Goal: Task Accomplishment & Management: Manage account settings

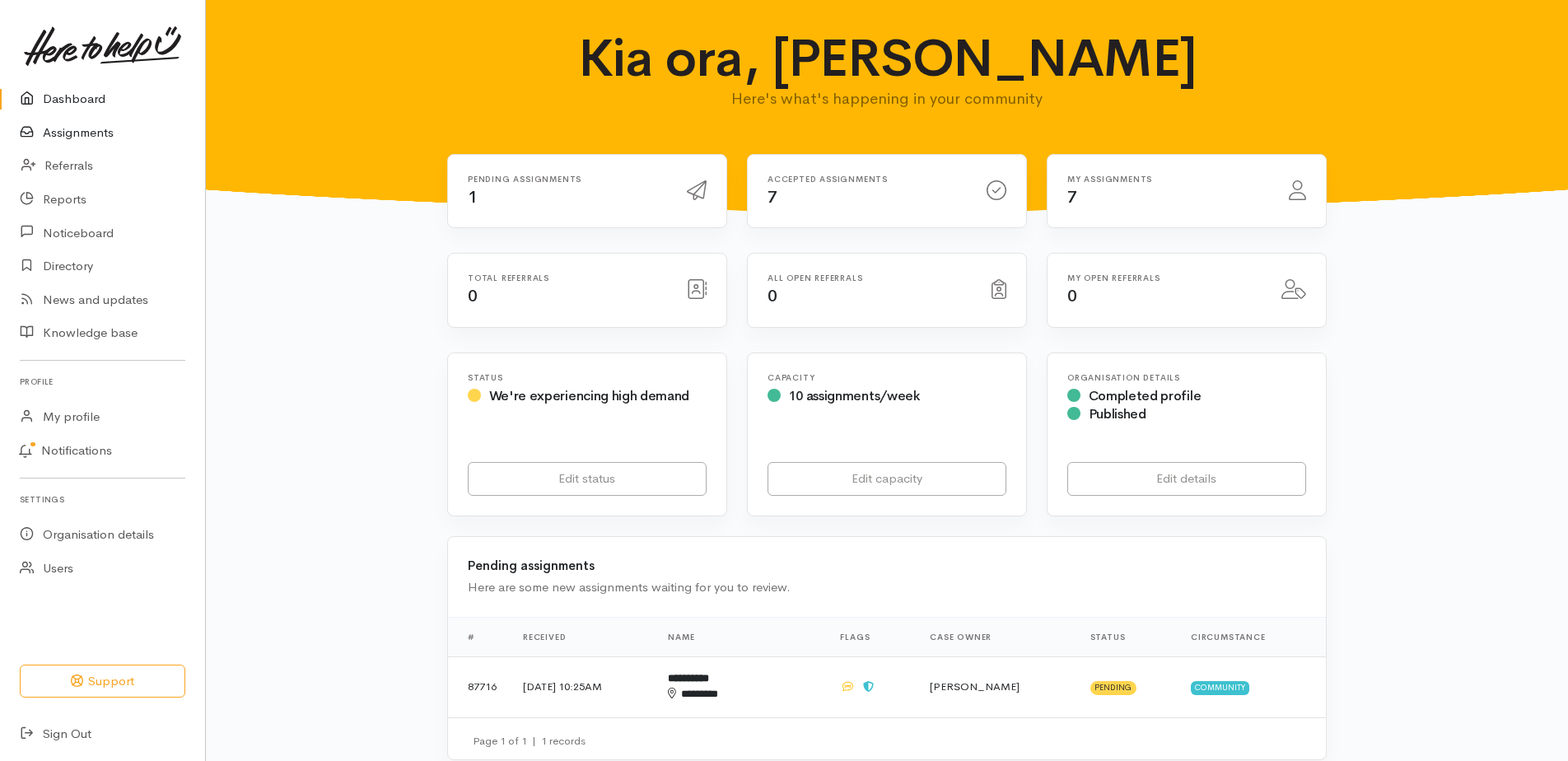
click at [78, 141] on link "Assignments" at bounding box center [103, 133] width 205 height 34
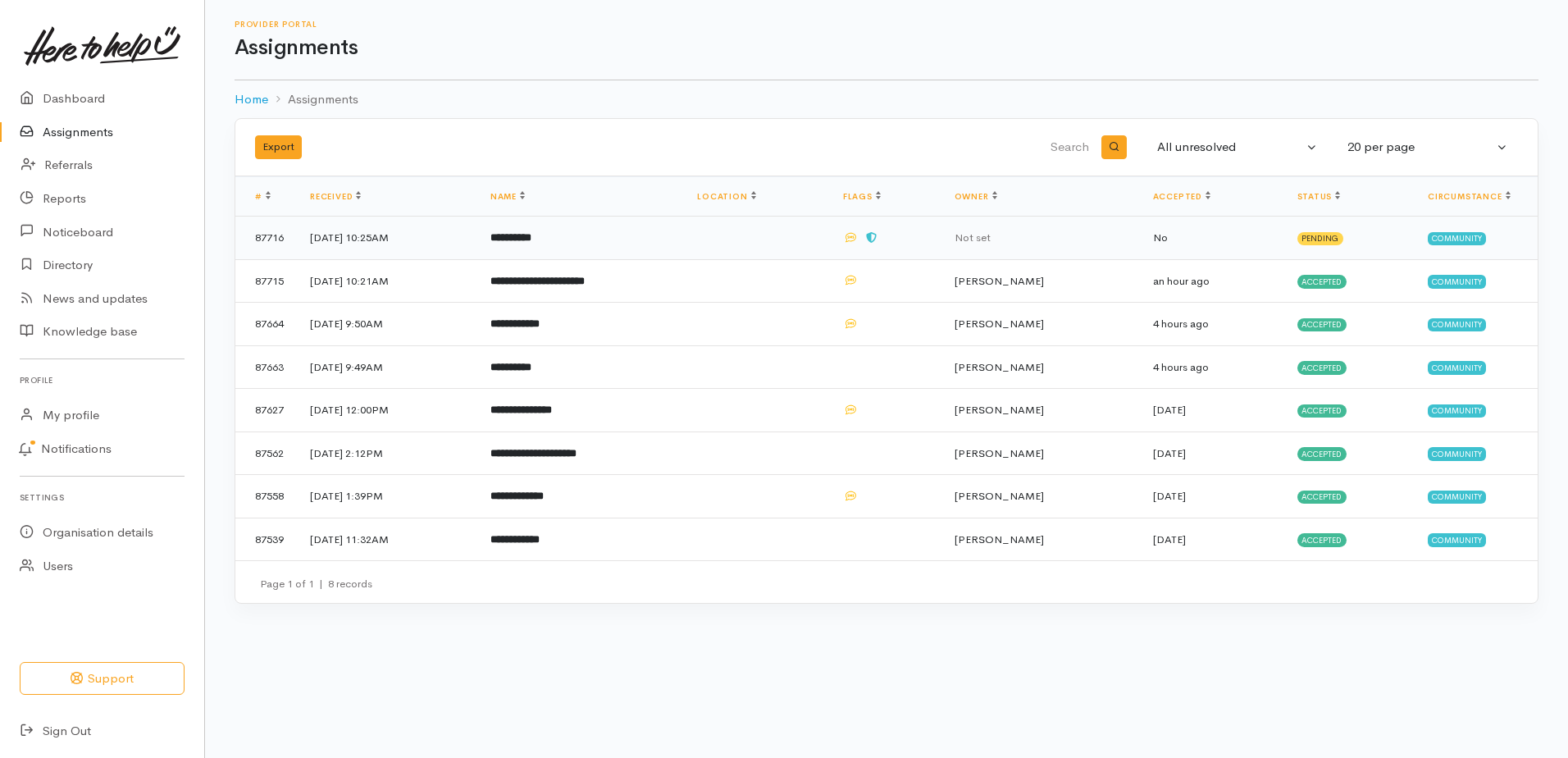
click at [531, 243] on b "**********" at bounding box center [510, 238] width 41 height 11
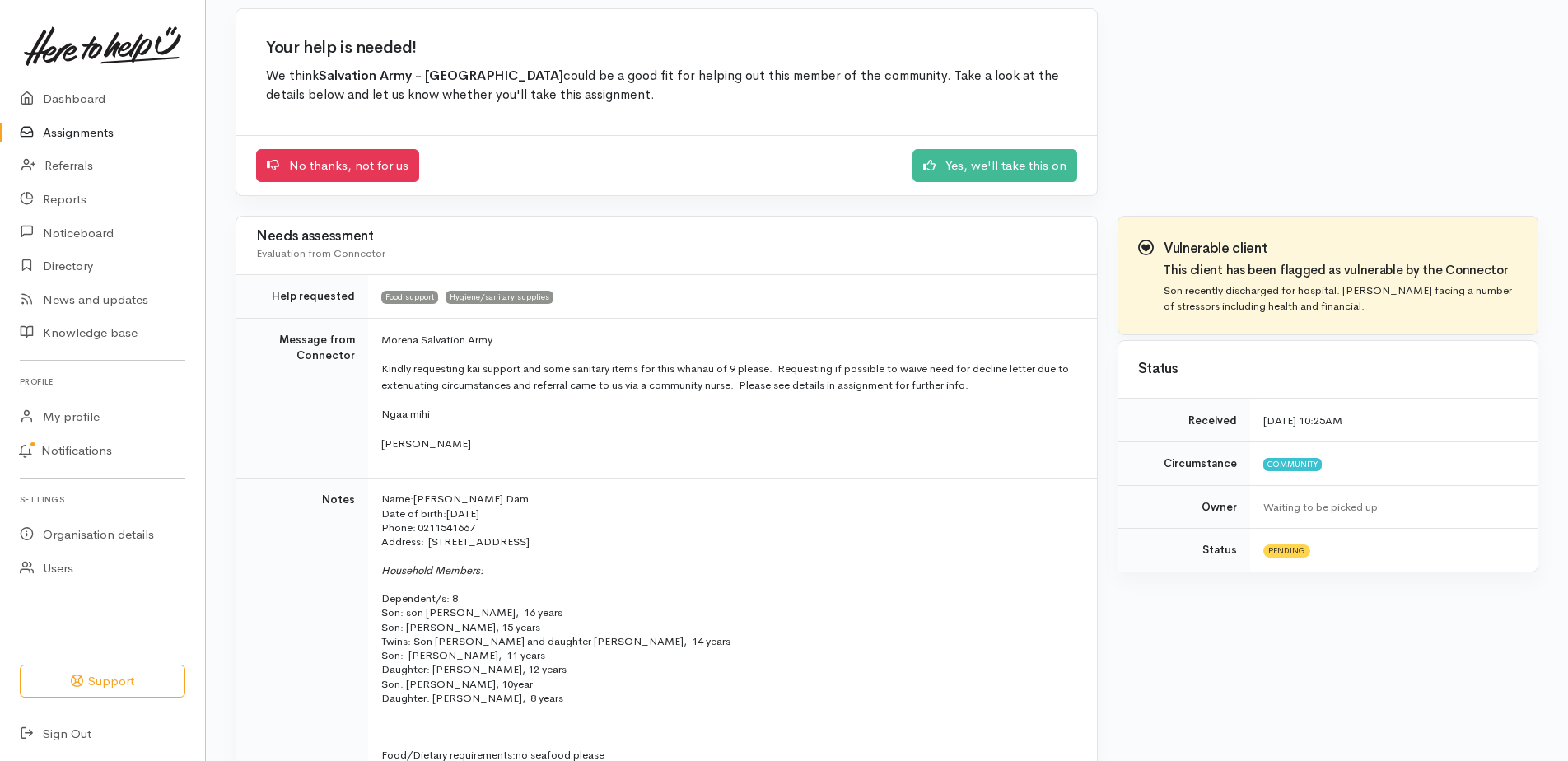
scroll to position [89, 0]
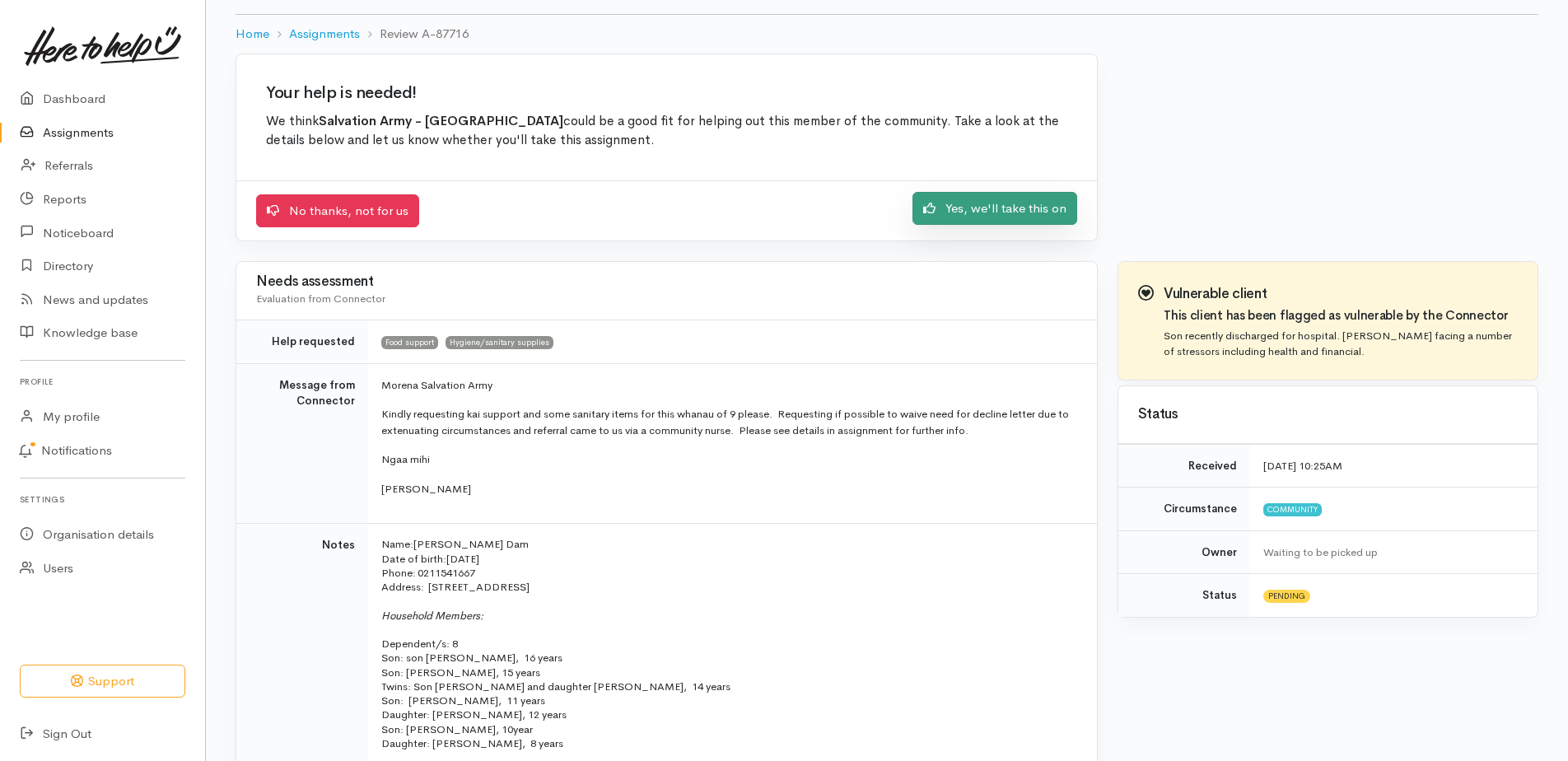
click at [974, 225] on link "Yes, we'll take this on" at bounding box center [994, 209] width 164 height 34
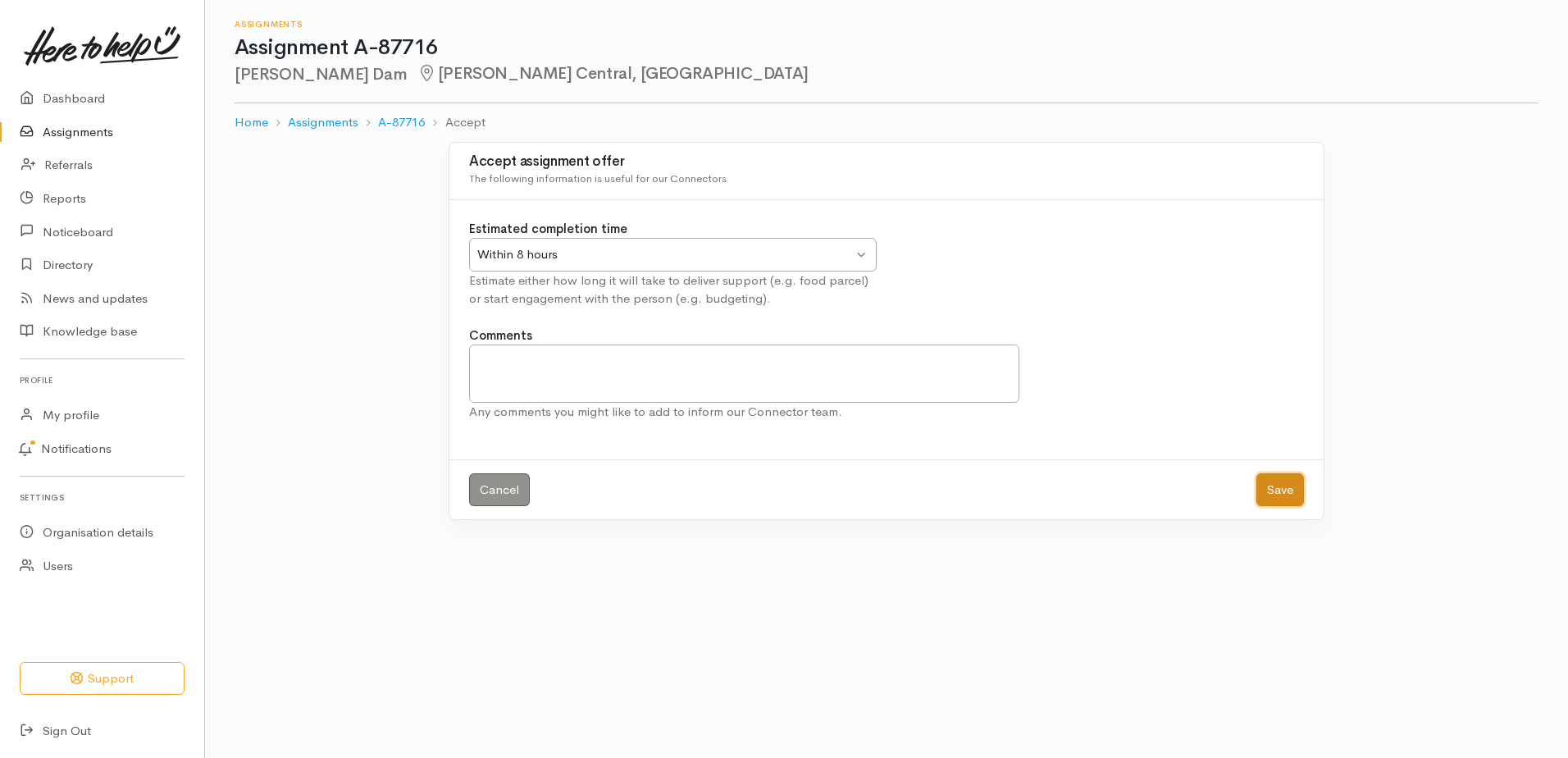
click at [1258, 507] on button "Save" at bounding box center [1280, 490] width 48 height 33
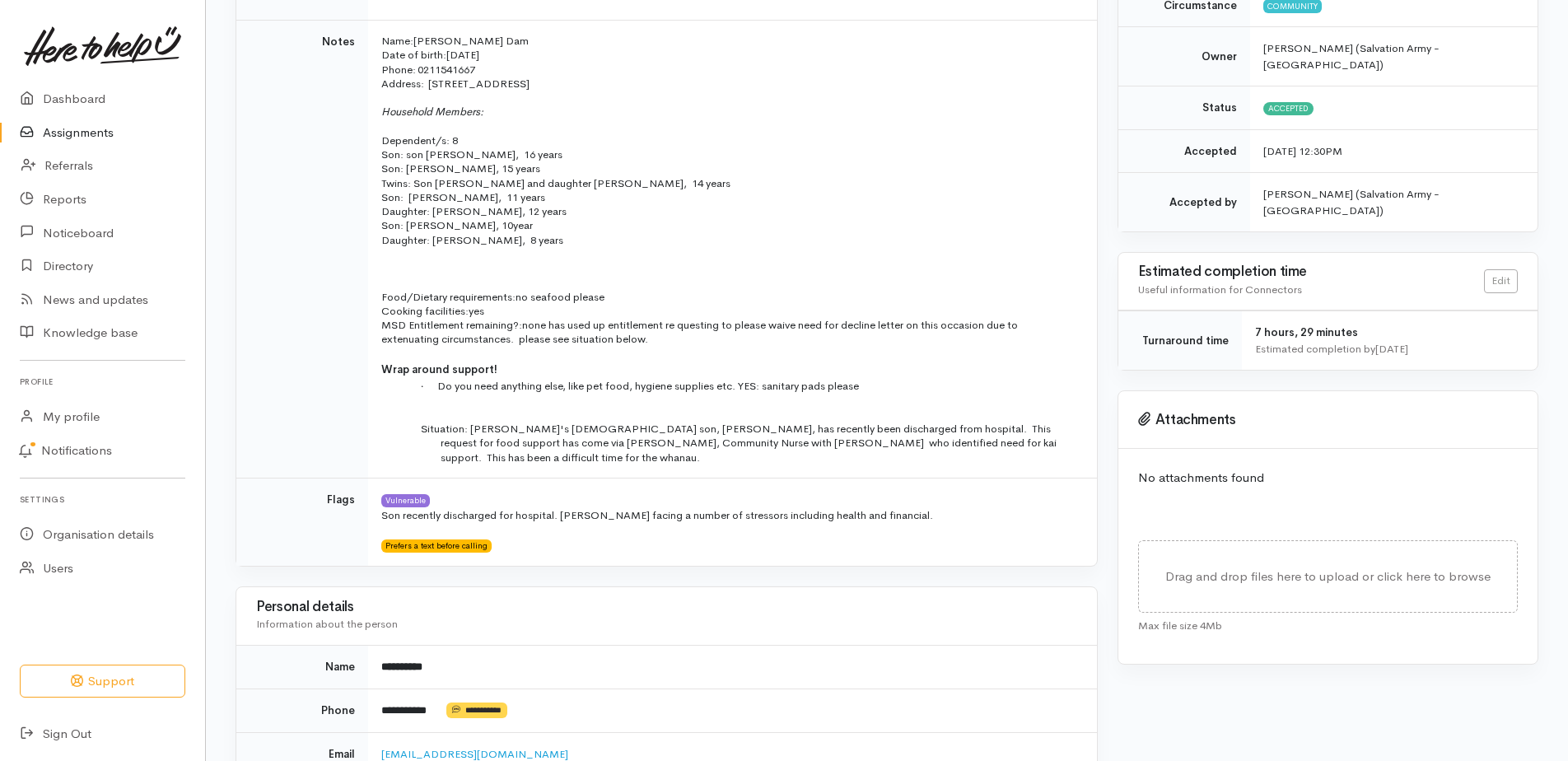
scroll to position [412, 0]
